Goal: Use online tool/utility: Utilize a website feature to perform a specific function

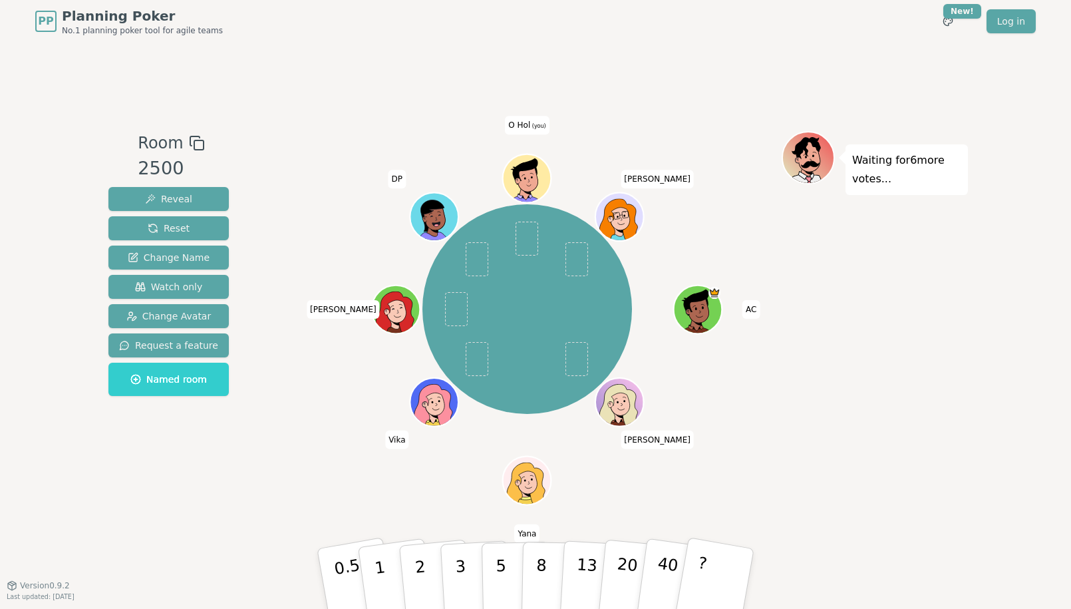
click at [324, 155] on div "AC [PERSON_NAME] Yana Vika [PERSON_NAME] DP O Hol (you) [PERSON_NAME]" at bounding box center [527, 309] width 509 height 309
click at [159, 167] on div "2500" at bounding box center [171, 168] width 67 height 27
drag, startPoint x: 159, startPoint y: 167, endPoint x: 148, endPoint y: 170, distance: 11.0
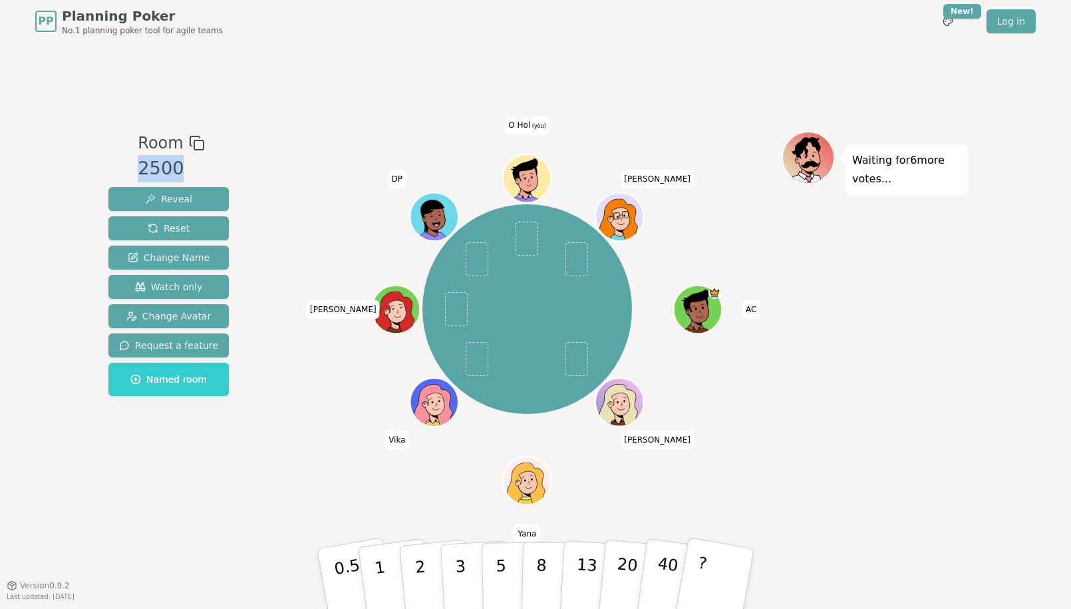
click at [148, 170] on div "2500" at bounding box center [171, 168] width 67 height 27
click at [154, 170] on div "2500" at bounding box center [171, 168] width 67 height 27
click at [360, 482] on div "AC [PERSON_NAME] Yana Vika [PERSON_NAME] DP O Hol (you) [PERSON_NAME]" at bounding box center [527, 314] width 509 height 366
click at [275, 451] on div "AC [PERSON_NAME] Yana Vika [PERSON_NAME] DP O Hol (you) [PERSON_NAME]" at bounding box center [527, 309] width 509 height 309
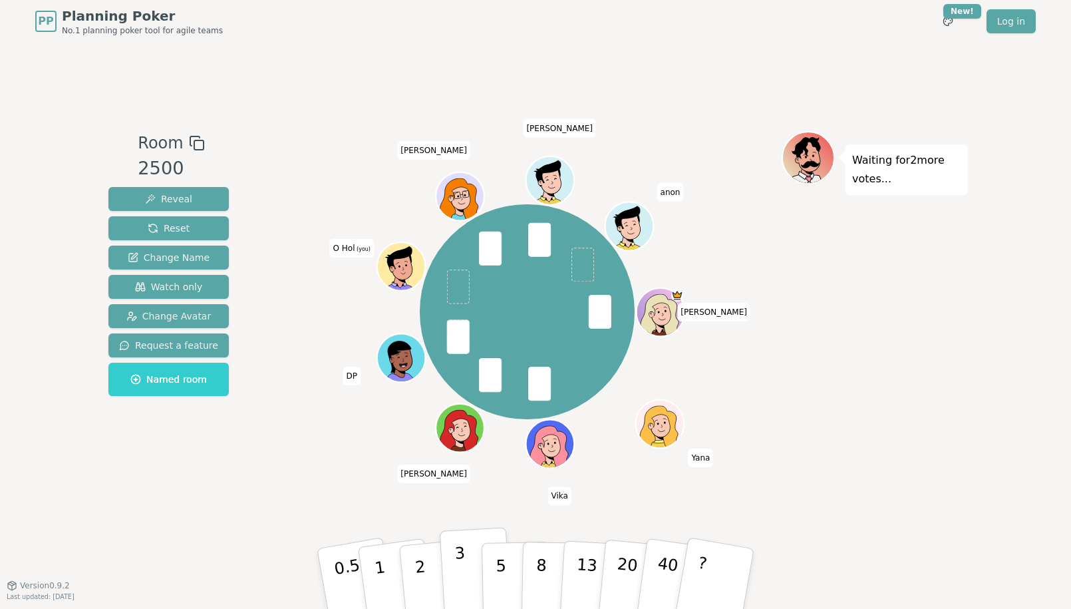
click at [462, 571] on p "3" at bounding box center [461, 579] width 15 height 73
click at [273, 481] on div "[PERSON_NAME] Yana Vika [PERSON_NAME] DP O Hol (you) [PERSON_NAME] anon" at bounding box center [527, 314] width 509 height 366
click at [273, 480] on div "[PERSON_NAME] Yana Vika [PERSON_NAME] DP O Hol (you) [PERSON_NAME] anon" at bounding box center [527, 314] width 509 height 366
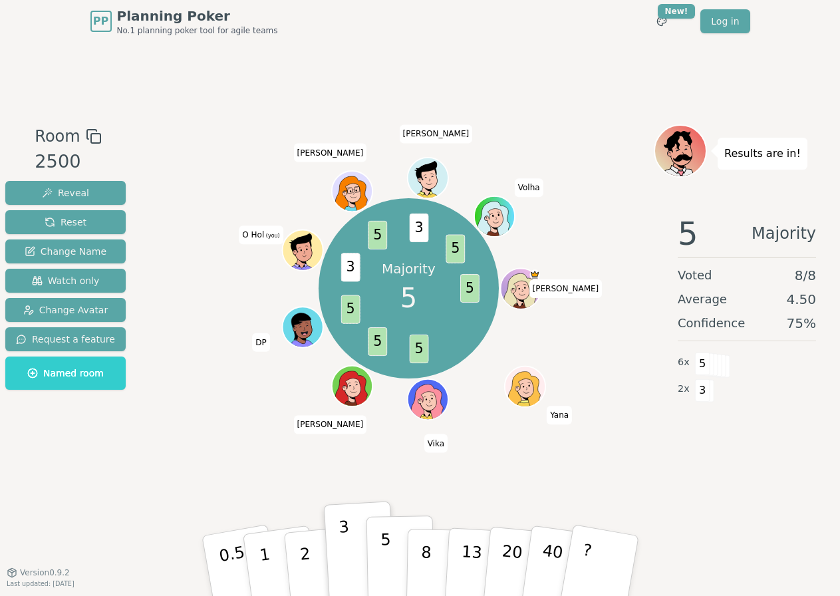
click at [385, 557] on p "5" at bounding box center [385, 566] width 11 height 72
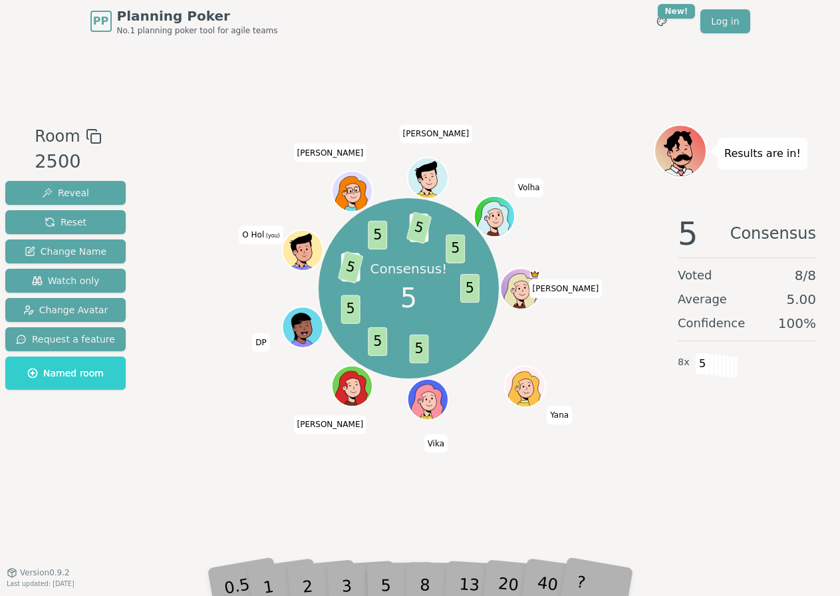
click at [218, 478] on div "Consensus! 5 5 5 5 5 3 5 5 3 5 5 [PERSON_NAME] [PERSON_NAME] DP O Hol (you) [PE…" at bounding box center [409, 307] width 490 height 366
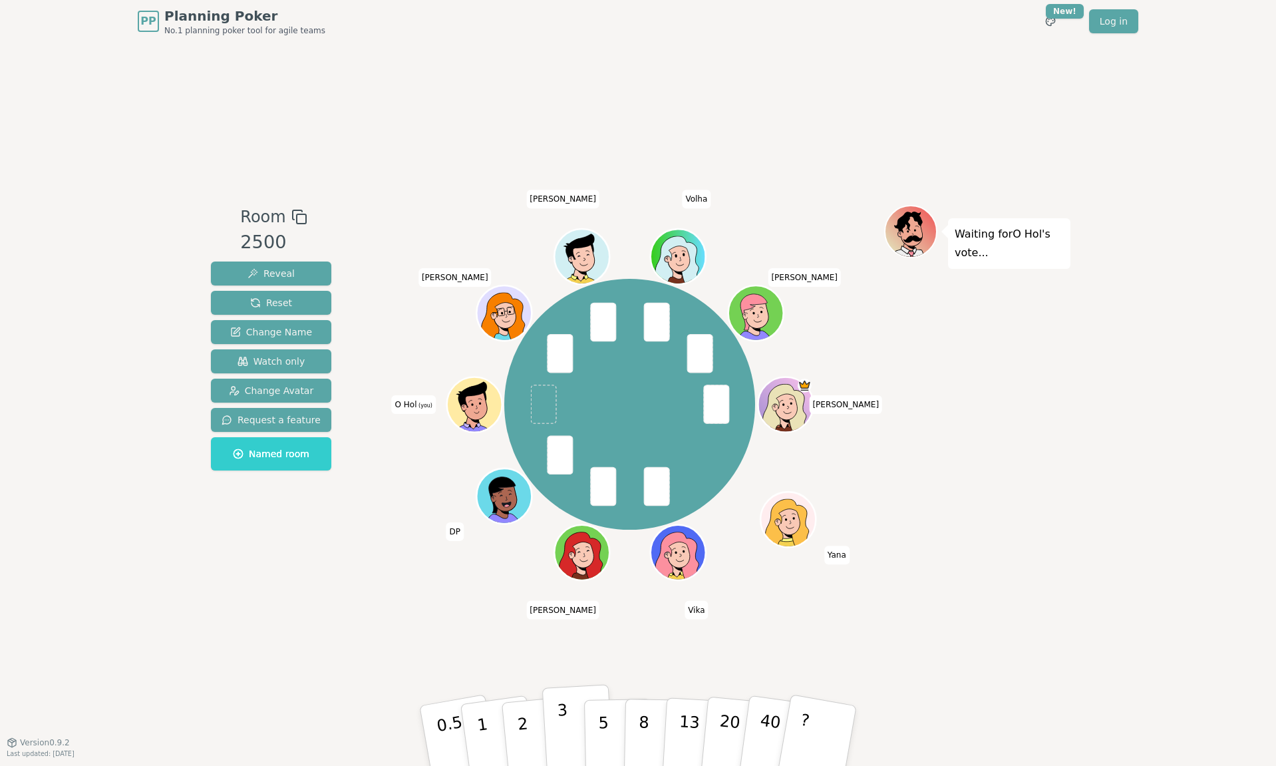
click at [565, 614] on p "3" at bounding box center [564, 736] width 15 height 73
